Goal: Transaction & Acquisition: Purchase product/service

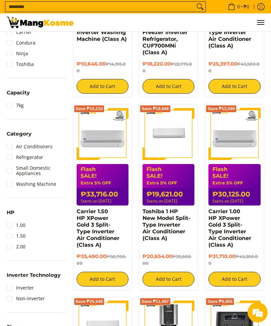
scroll to position [222, 0]
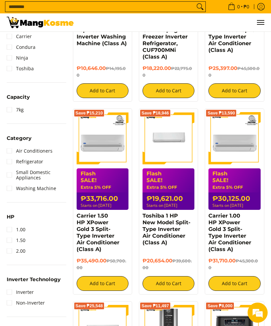
click at [257, 127] on img at bounding box center [234, 138] width 52 height 52
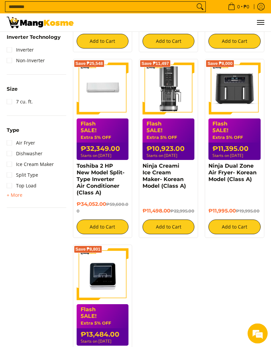
scroll to position [464, 0]
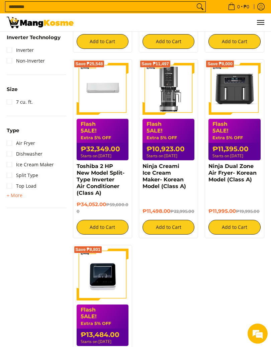
click at [25, 185] on link "Top Load" at bounding box center [22, 186] width 30 height 11
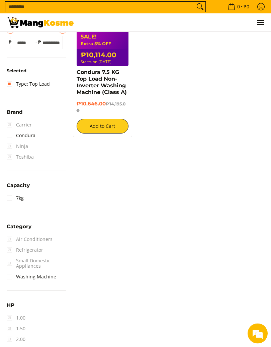
scroll to position [174, 0]
click at [24, 249] on span "Refrigerator" at bounding box center [25, 250] width 36 height 11
click at [21, 277] on link "Washing Machine" at bounding box center [32, 276] width 50 height 11
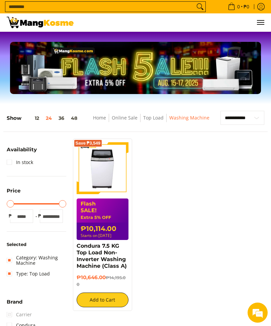
click at [63, 118] on button "36" at bounding box center [61, 117] width 12 height 5
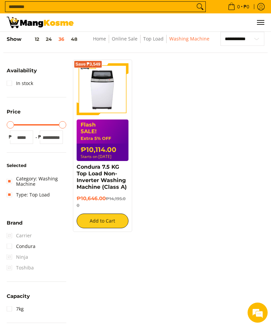
click at [76, 42] on button "48" at bounding box center [74, 38] width 13 height 5
click at [240, 44] on select "**********" at bounding box center [242, 39] width 44 height 14
